Goal: Browse casually

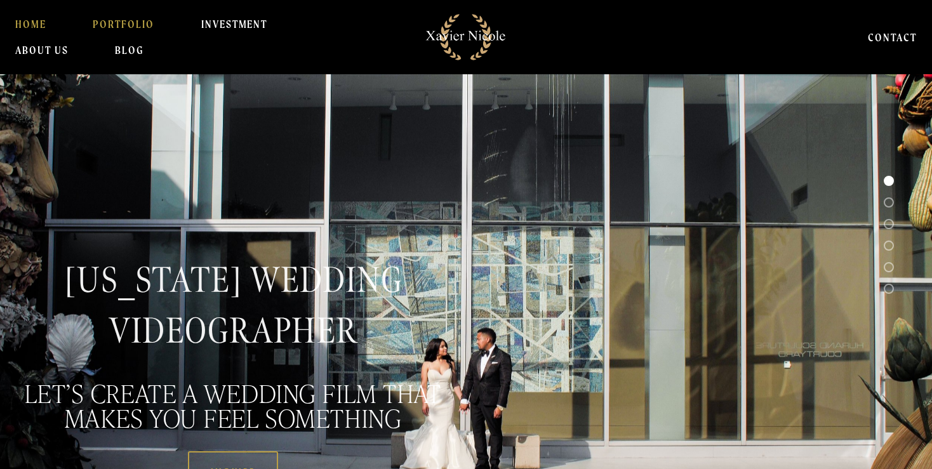
click at [138, 23] on link "PORTFOLIO" at bounding box center [124, 23] width 62 height 25
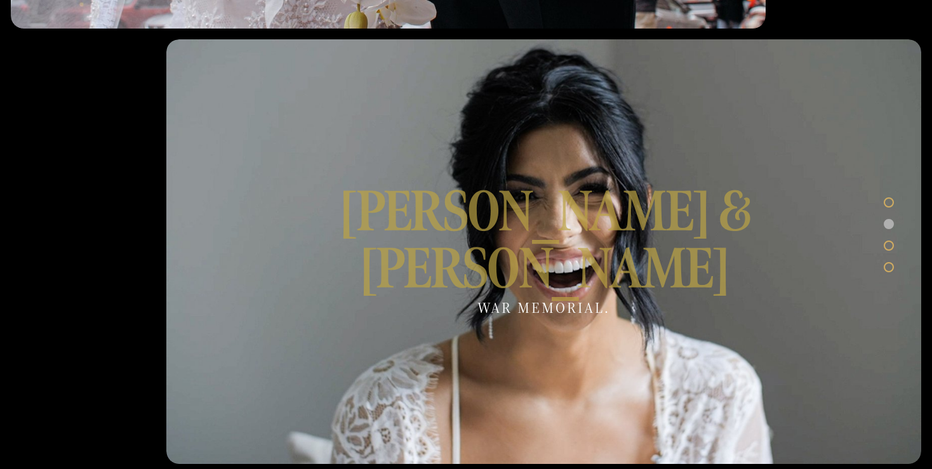
scroll to position [1079, 0]
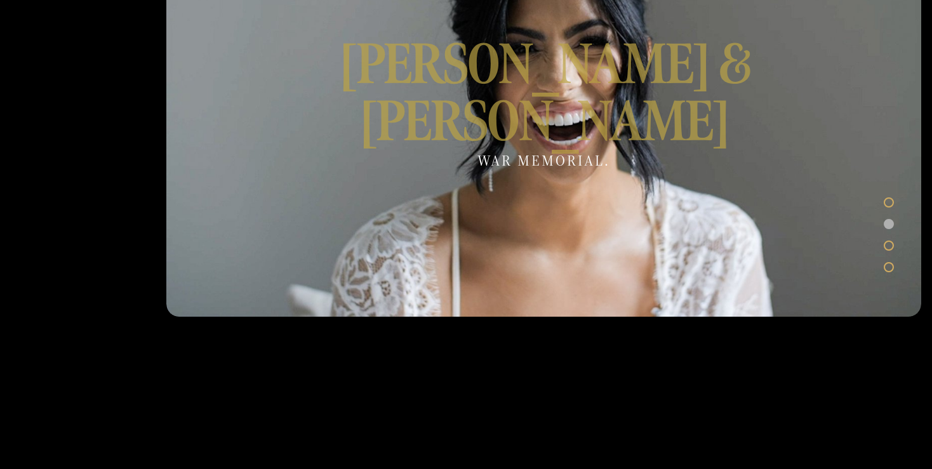
click at [604, 143] on div at bounding box center [543, 104] width 755 height 425
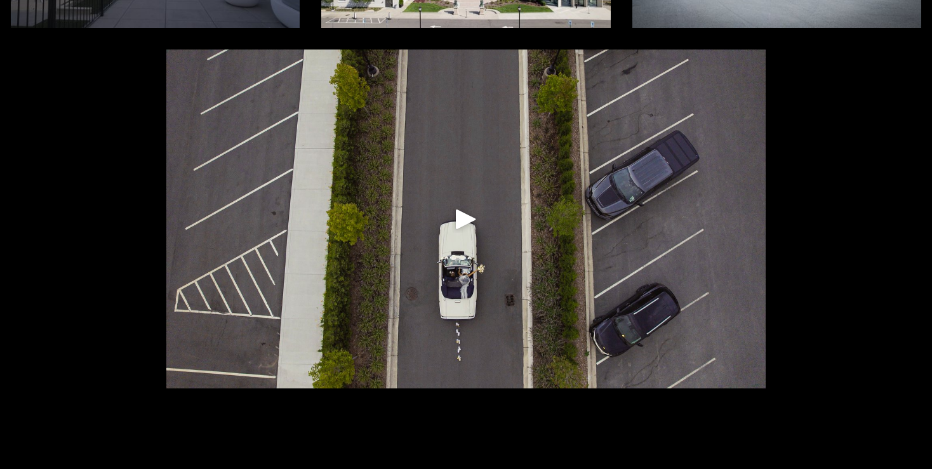
scroll to position [444, 0]
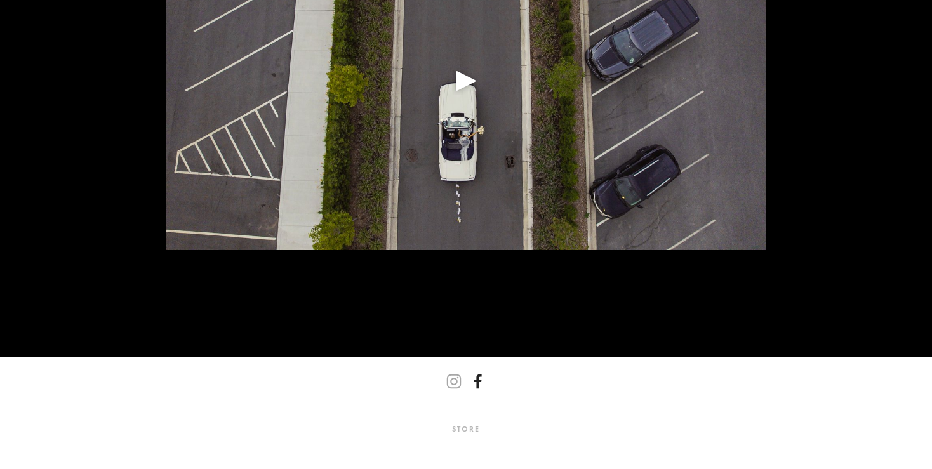
click at [476, 374] on use "Xavier Nicole Videography" at bounding box center [478, 381] width 30 height 30
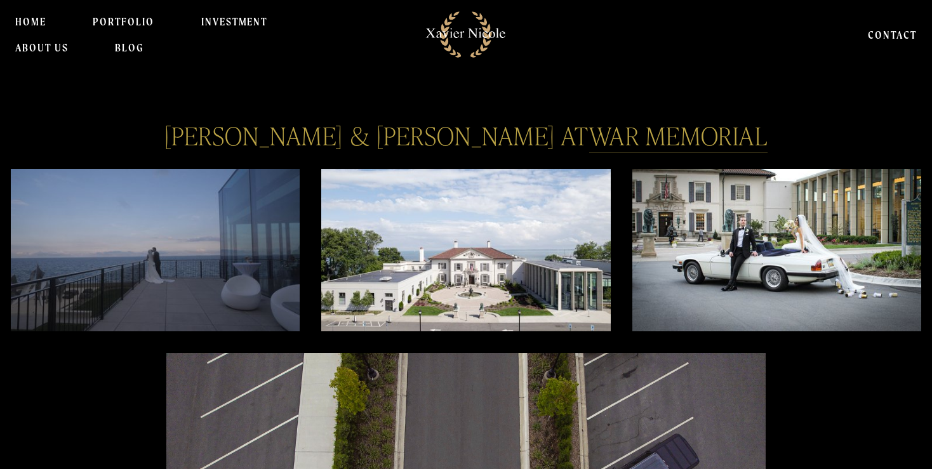
scroll to position [0, 0]
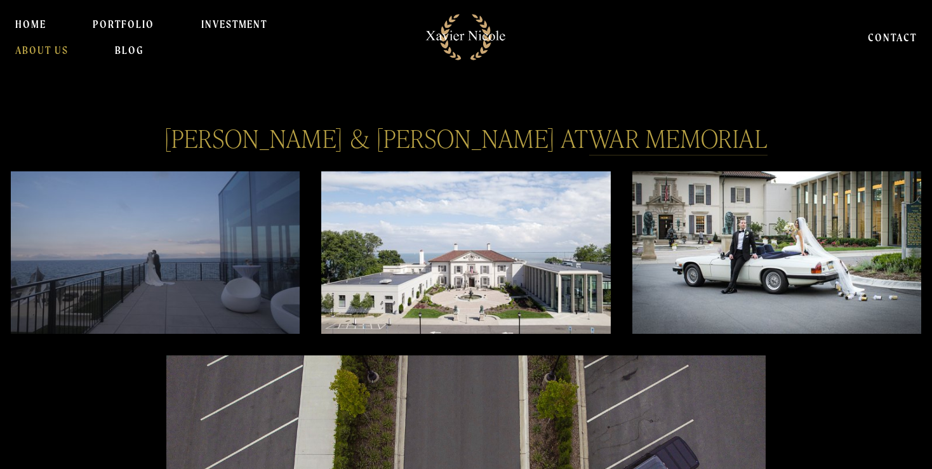
click at [43, 44] on link "About Us" at bounding box center [41, 49] width 53 height 25
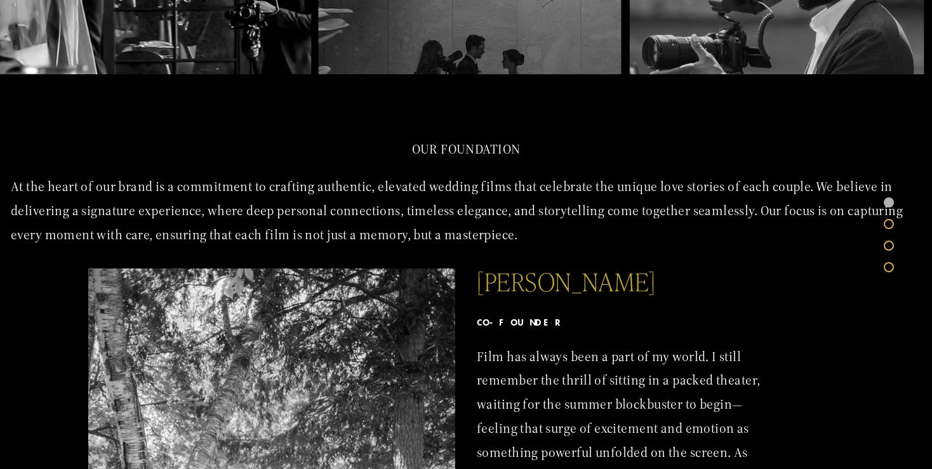
scroll to position [381, 0]
